Goal: Task Accomplishment & Management: Manage account settings

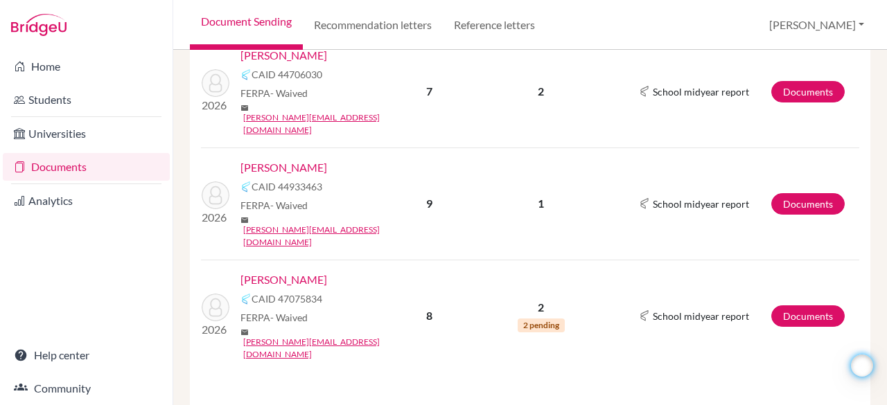
scroll to position [324, 0]
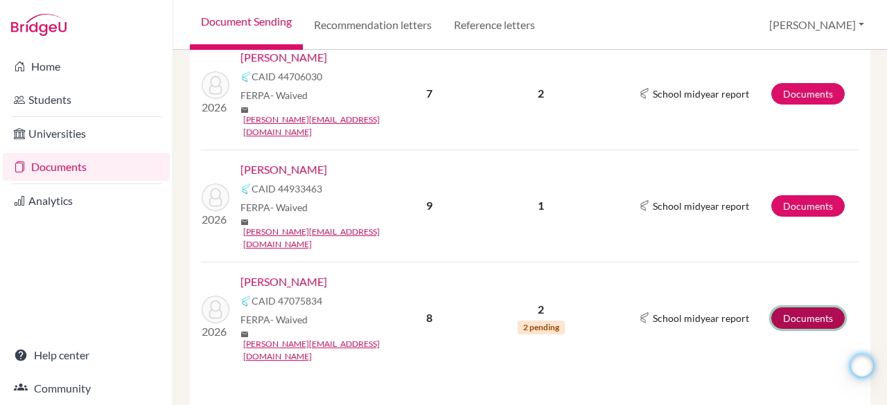
click at [798, 308] on link "Documents" at bounding box center [807, 318] width 73 height 21
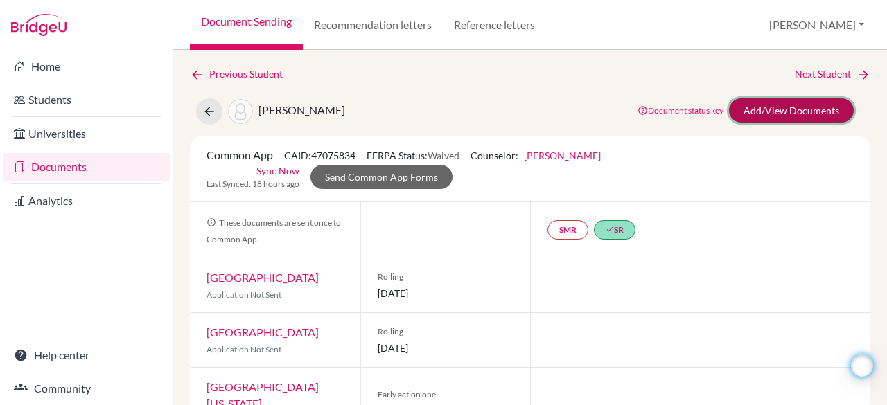
click at [773, 106] on link "Add/View Documents" at bounding box center [791, 110] width 125 height 24
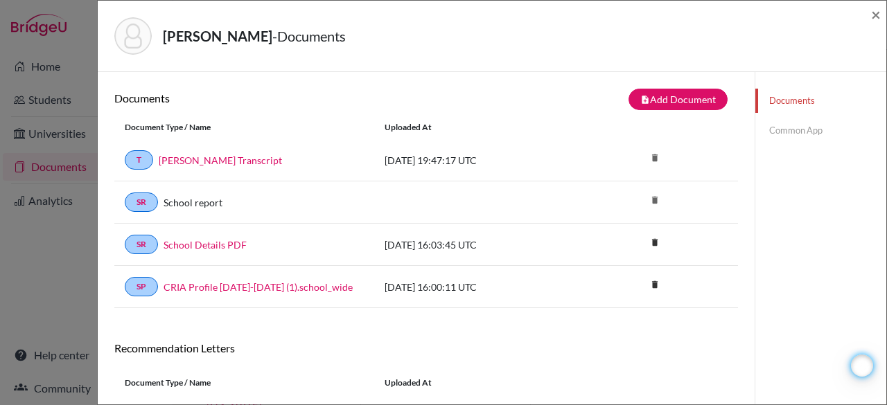
drag, startPoint x: 776, startPoint y: 123, endPoint x: 786, endPoint y: 130, distance: 12.5
click at [786, 130] on link "Common App" at bounding box center [820, 130] width 131 height 24
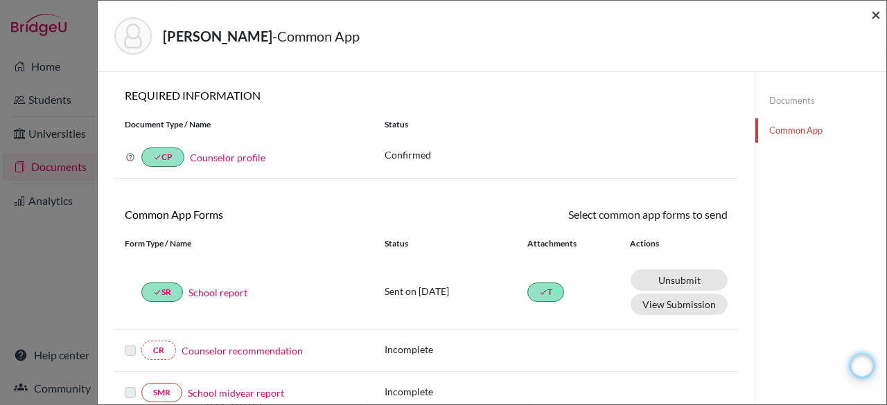
click at [875, 13] on span "×" at bounding box center [876, 14] width 10 height 20
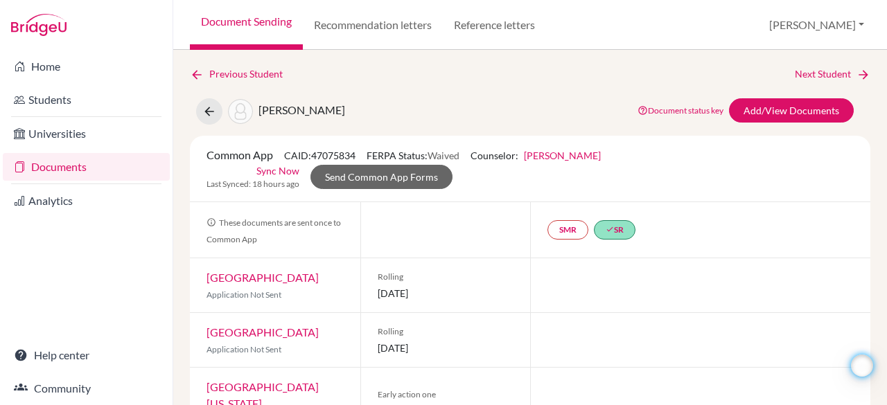
click at [47, 164] on link "Documents" at bounding box center [86, 167] width 167 height 28
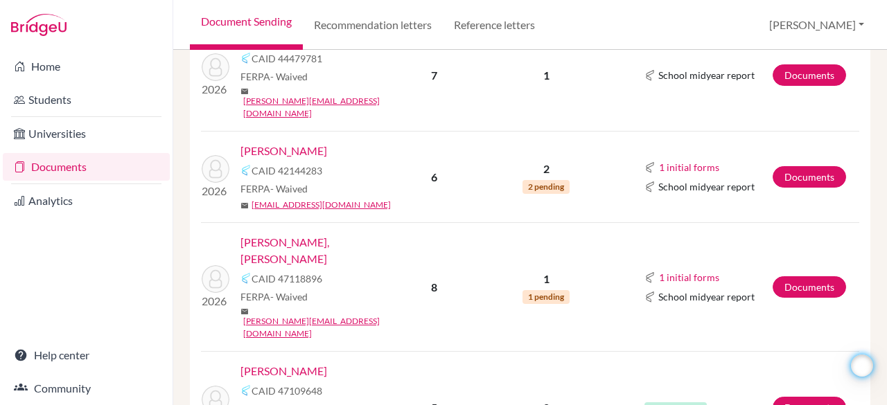
scroll to position [768, 0]
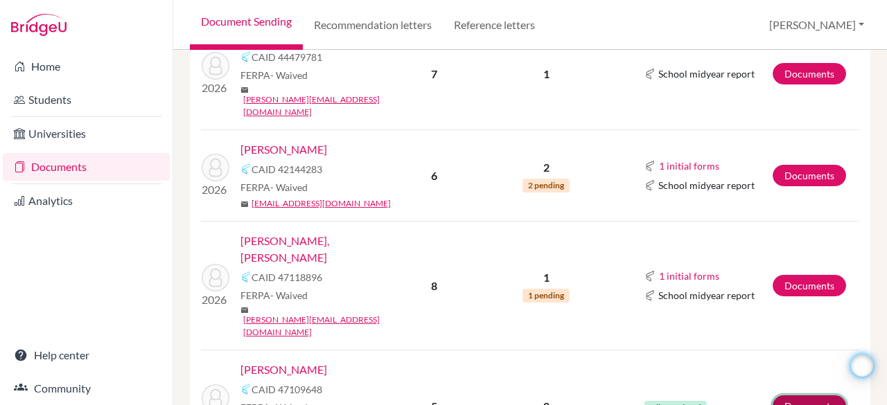
click at [773, 396] on link "Documents" at bounding box center [809, 406] width 73 height 21
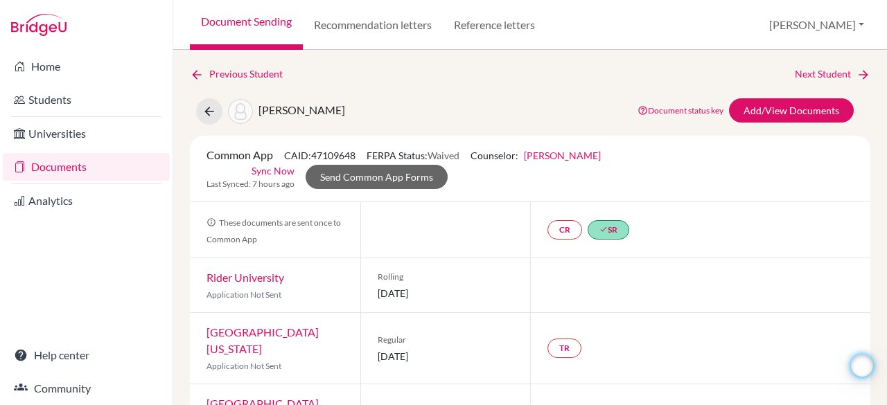
click at [71, 163] on link "Documents" at bounding box center [86, 167] width 167 height 28
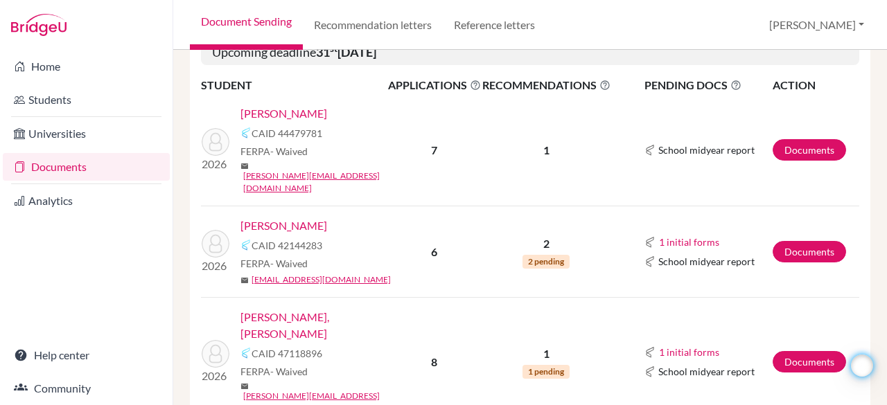
scroll to position [696, 0]
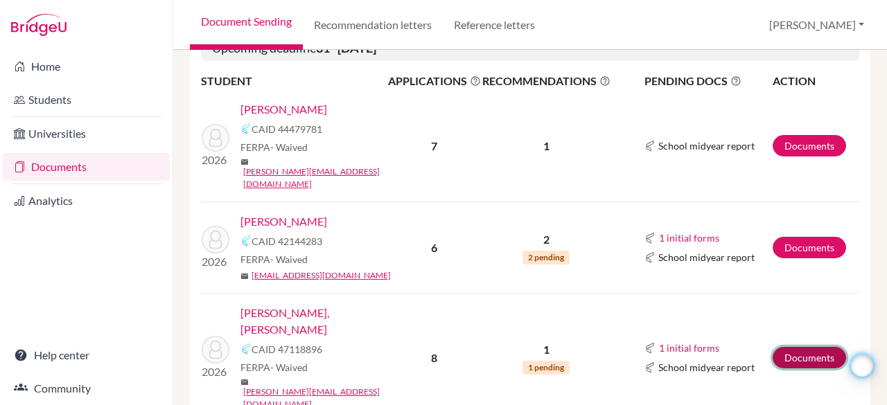
click at [795, 347] on link "Documents" at bounding box center [809, 357] width 73 height 21
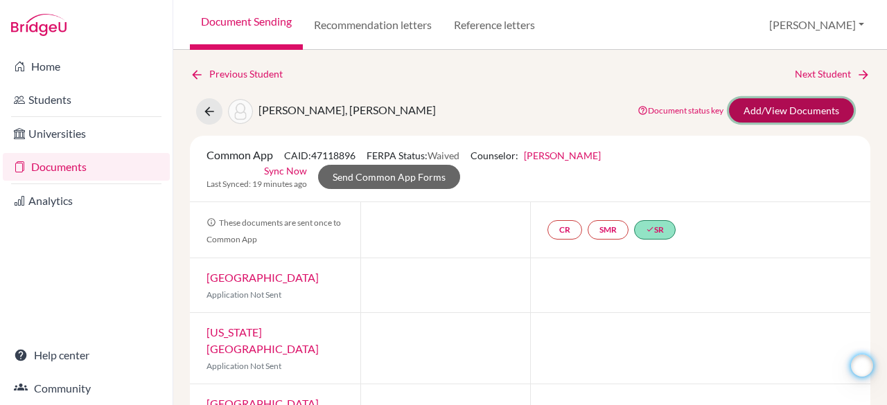
click at [775, 112] on link "Add/View Documents" at bounding box center [791, 110] width 125 height 24
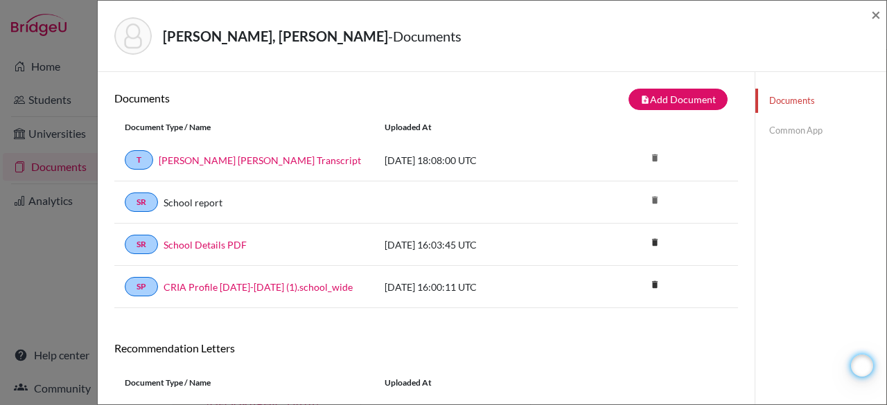
scroll to position [78, 0]
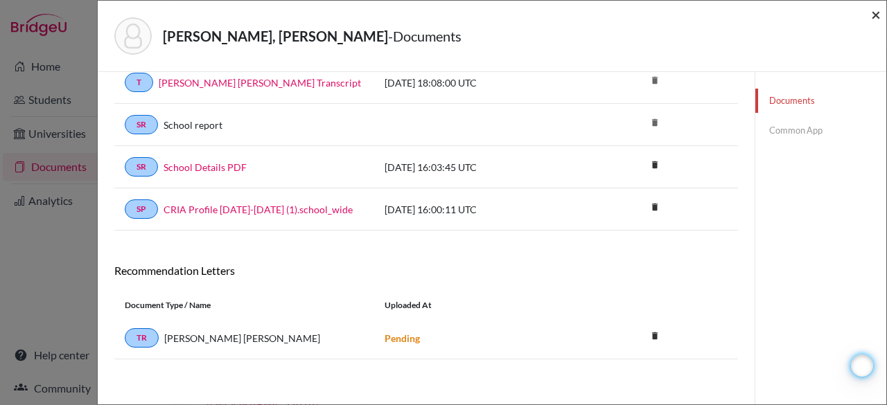
click at [876, 13] on span "×" at bounding box center [876, 14] width 10 height 20
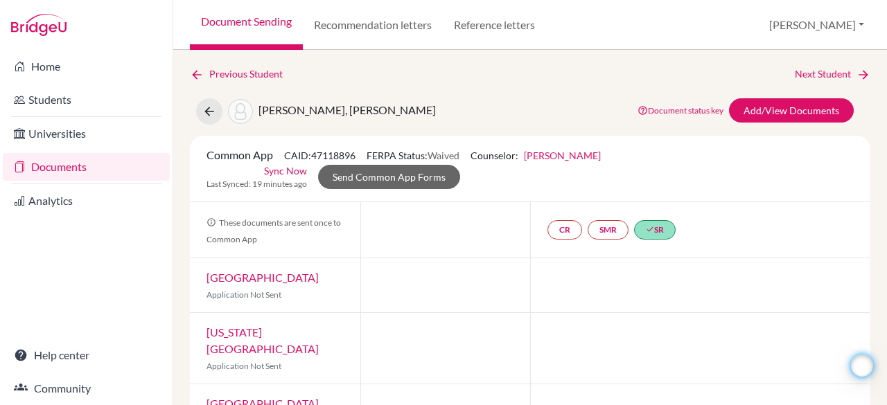
click at [48, 173] on link "Documents" at bounding box center [86, 167] width 167 height 28
